Goal: Find specific page/section: Find specific page/section

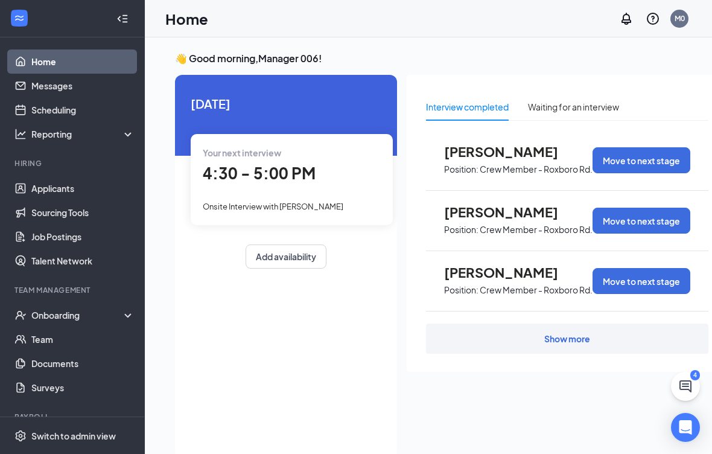
click at [302, 182] on span "4:30 - 5:00 PM" at bounding box center [259, 173] width 113 height 20
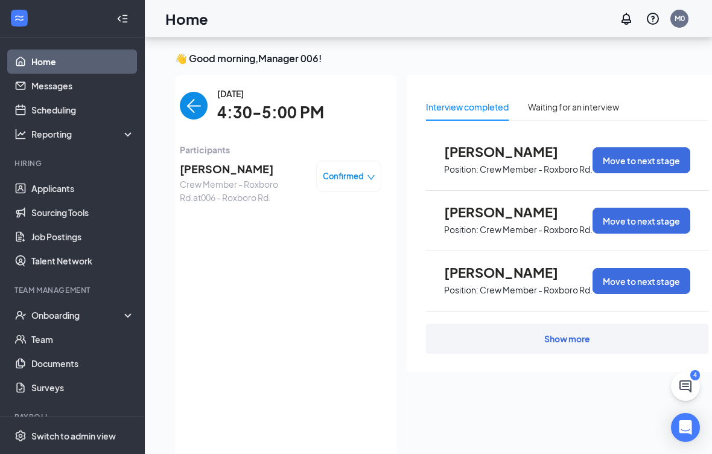
scroll to position [31, 0]
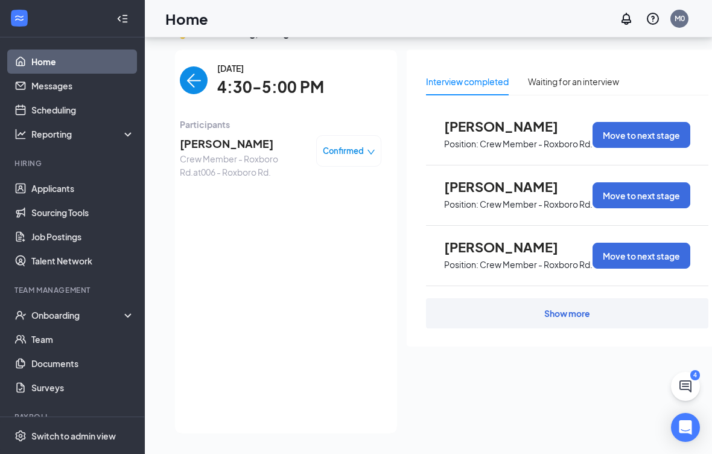
click at [580, 307] on div "Show more" at bounding box center [567, 313] width 46 height 12
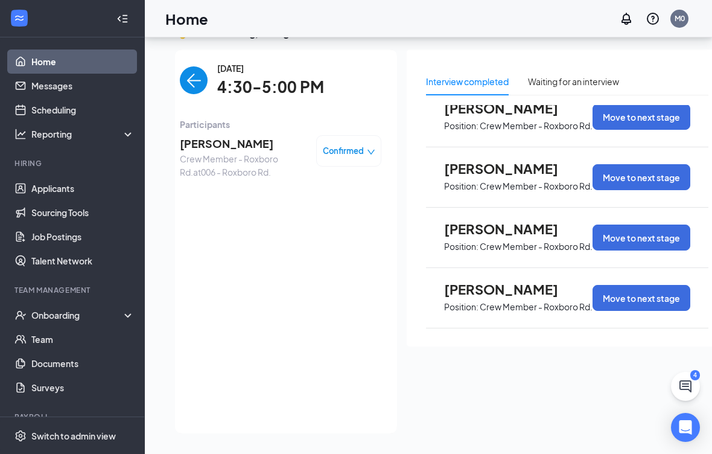
scroll to position [199, 0]
click at [519, 301] on p "Crew Member - Roxboro Rd." at bounding box center [536, 306] width 113 height 11
